Goal: Check status: Check status

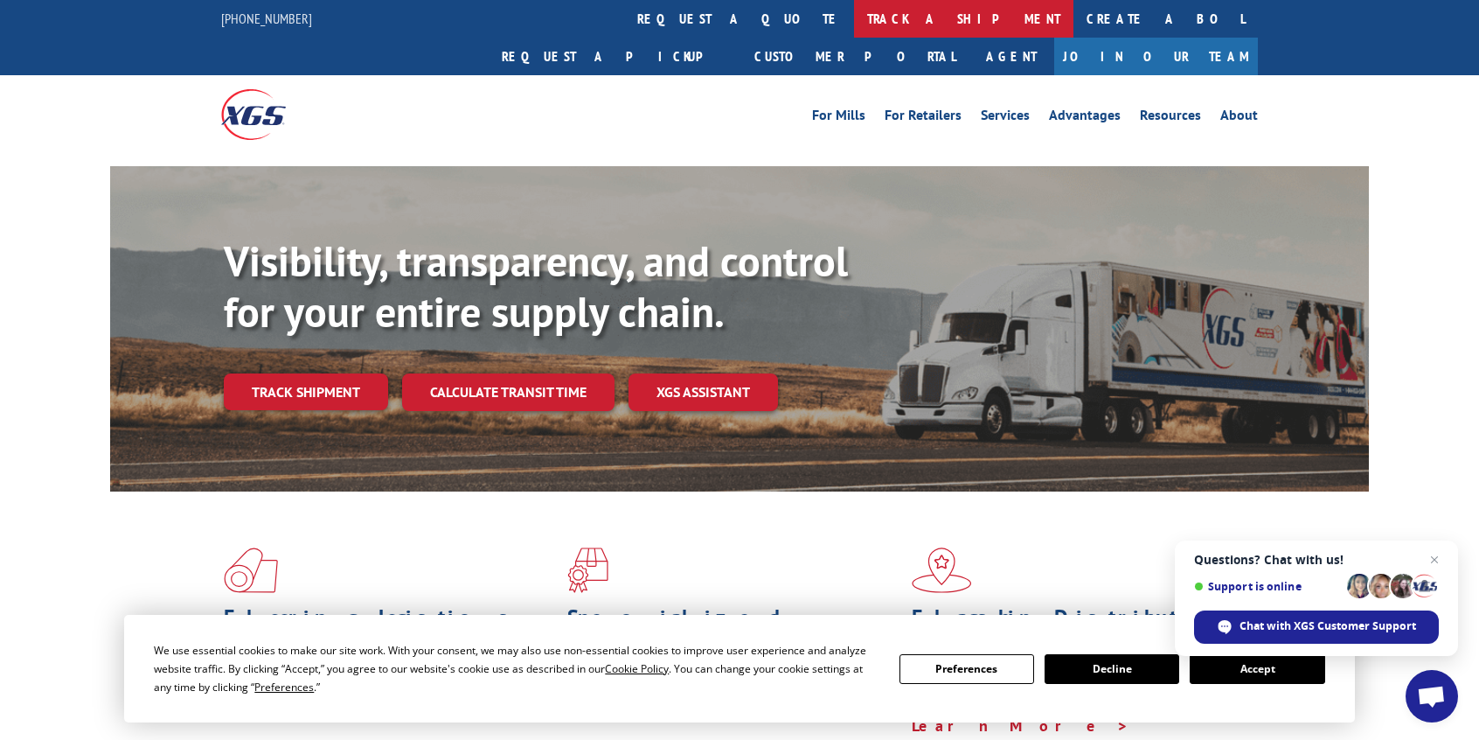
click at [854, 24] on link "track a shipment" at bounding box center [963, 19] width 219 height 38
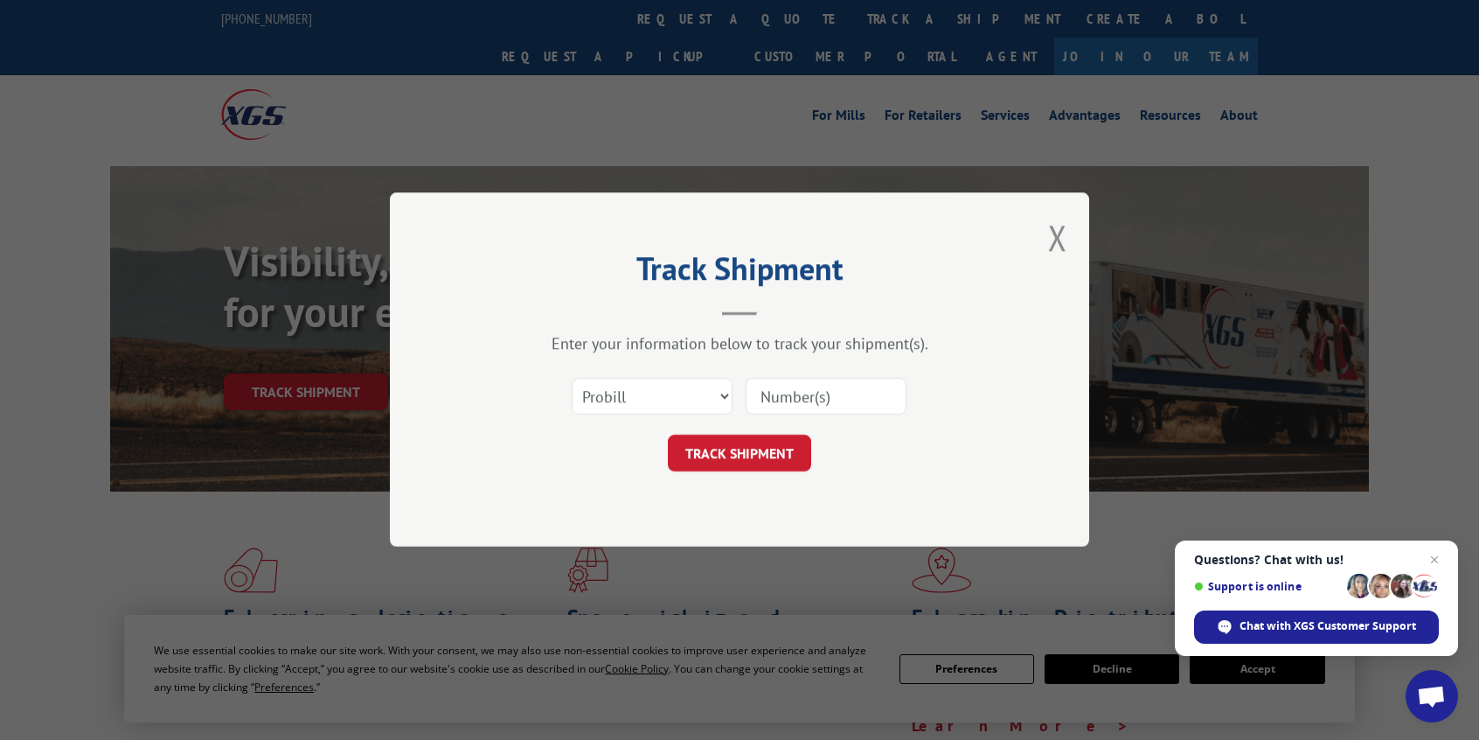
click at [769, 393] on input at bounding box center [826, 397] width 161 height 37
paste input "3375269"
type input "3375269"
click at [727, 395] on select "Select category... Probill BOL PO" at bounding box center [652, 397] width 161 height 37
select select "bol"
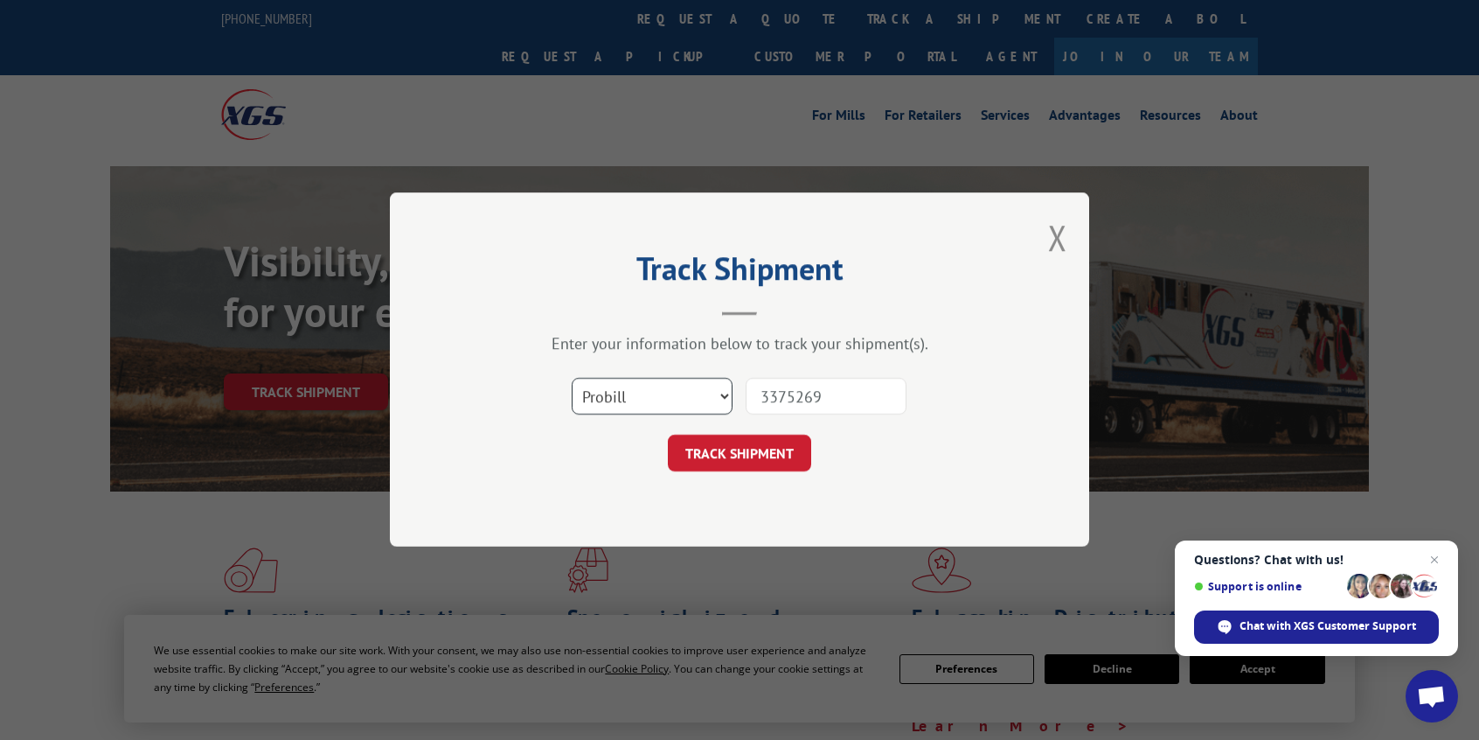
click at [572, 379] on select "Select category... Probill BOL PO" at bounding box center [652, 397] width 161 height 37
click at [786, 460] on button "TRACK SHIPMENT" at bounding box center [739, 453] width 143 height 37
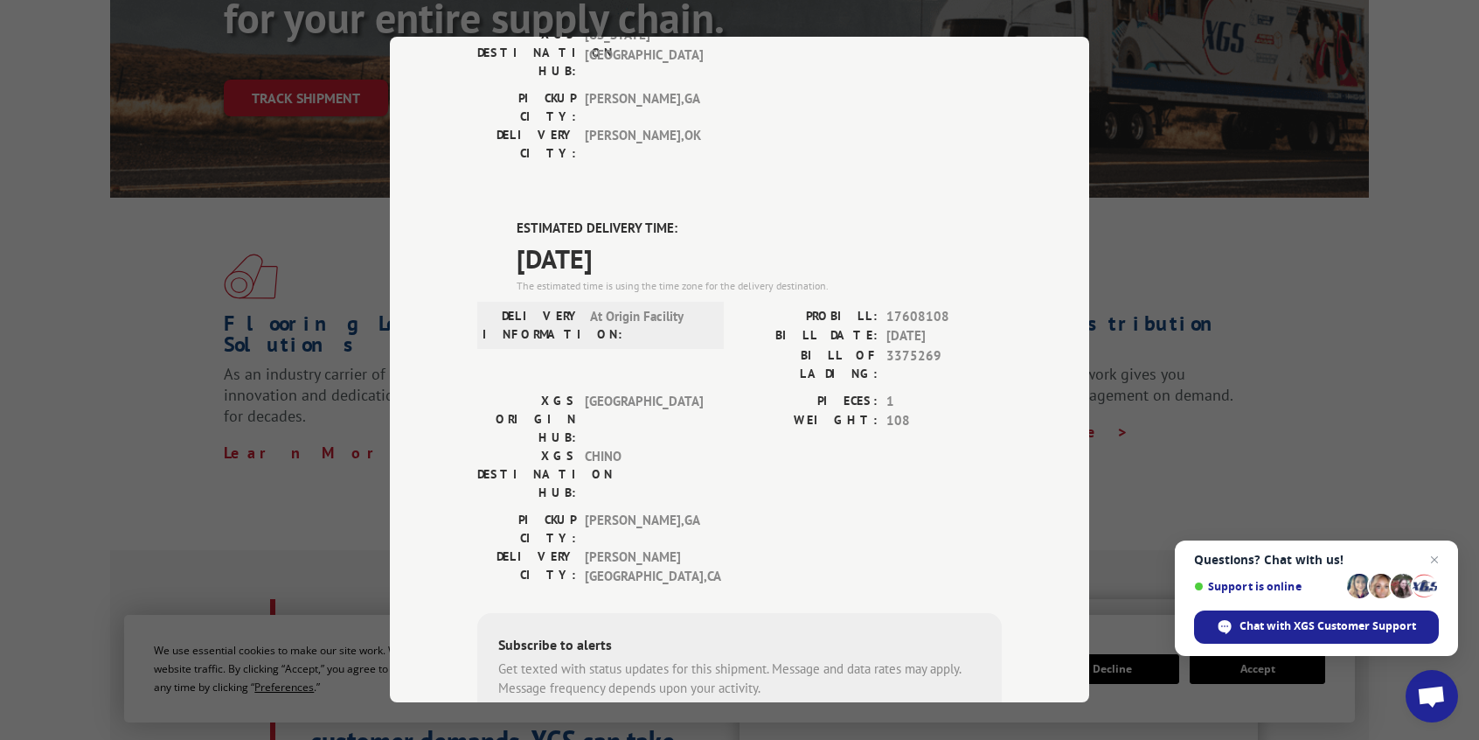
scroll to position [119, 0]
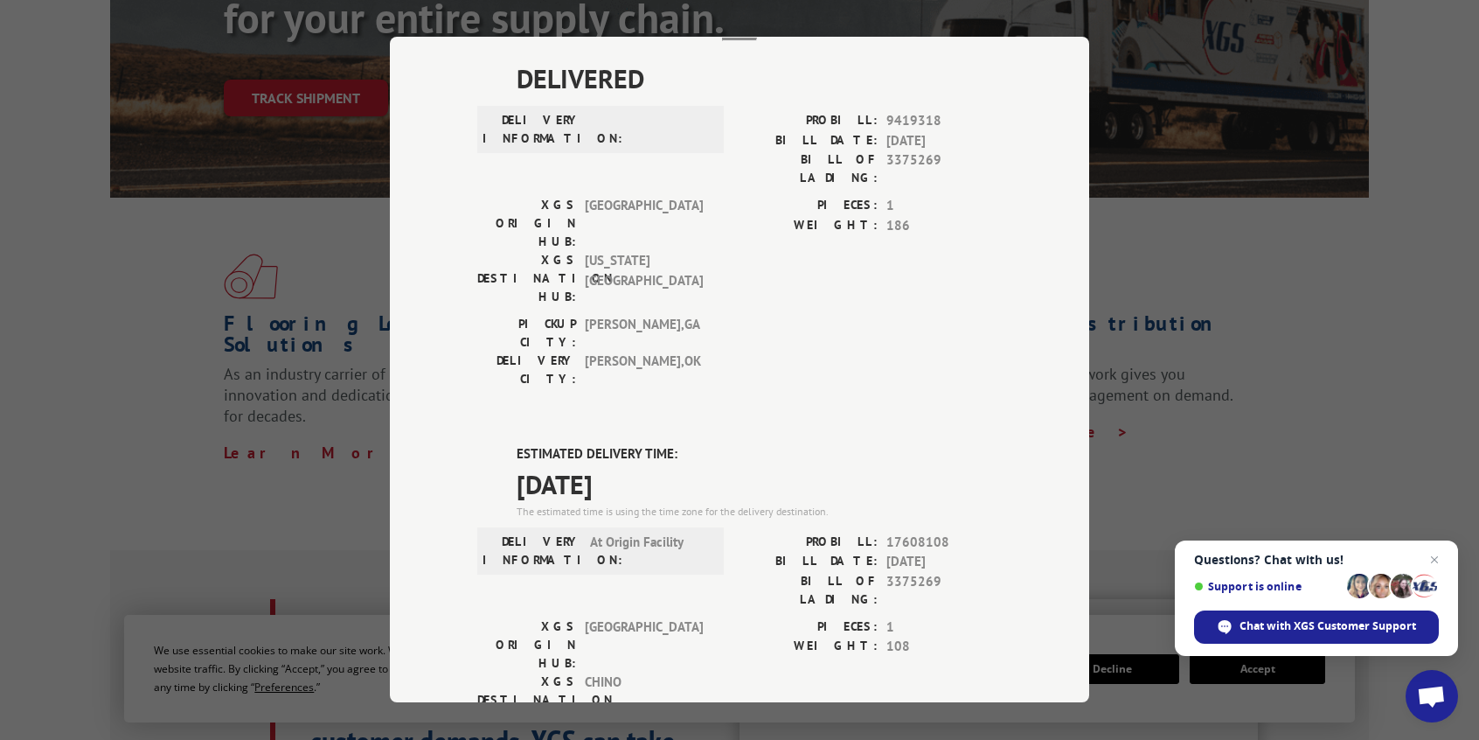
click at [179, 393] on div "Track Shipment DELIVERED DELIVERY INFORMATION: PROBILL: 9419318 BILL DATE: [DAT…" at bounding box center [739, 370] width 1479 height 740
click at [1365, 345] on div "Track Shipment DELIVERED DELIVERY INFORMATION: PROBILL: 9419318 BILL DATE: [DAT…" at bounding box center [739, 370] width 1479 height 740
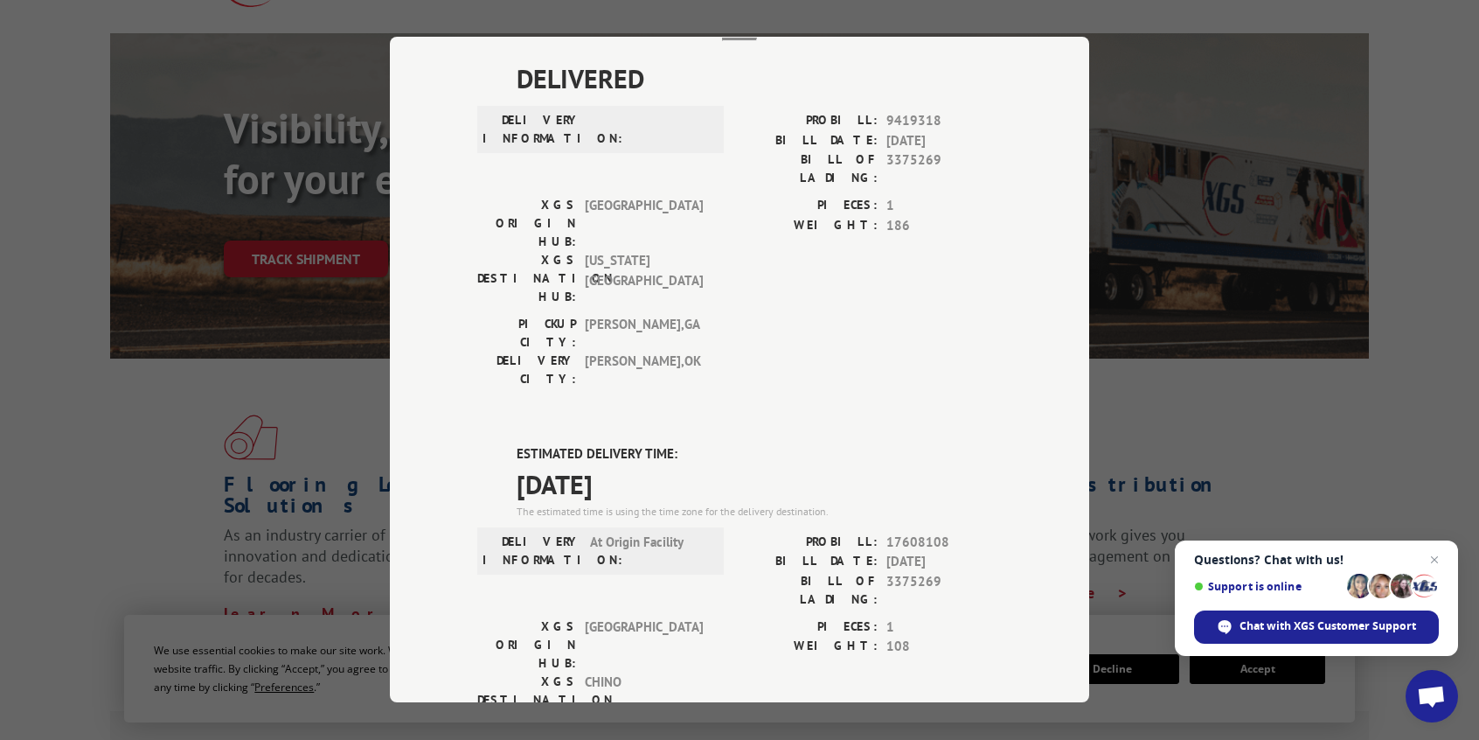
scroll to position [0, 0]
